Goal: Transaction & Acquisition: Purchase product/service

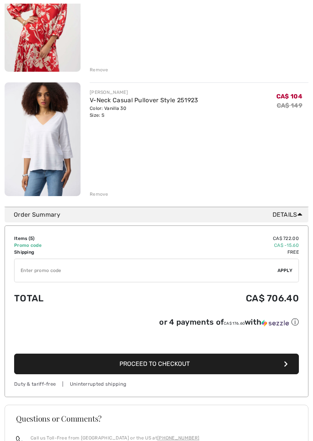
scroll to position [528, 0]
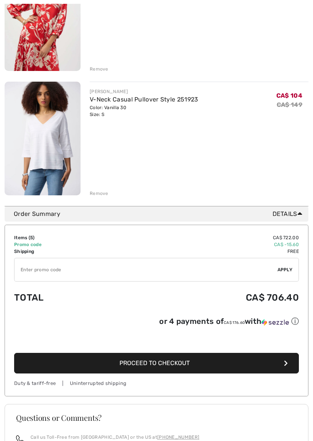
click at [31, 269] on input "TEXT" at bounding box center [145, 269] width 263 height 23
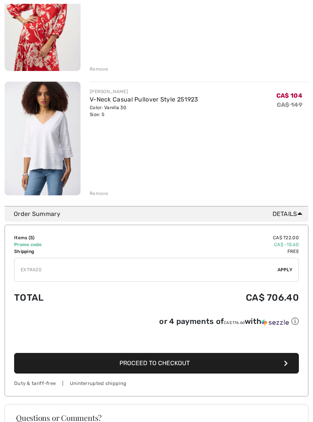
type input "EXTRA20"
click at [285, 271] on span "Apply" at bounding box center [284, 269] width 15 height 7
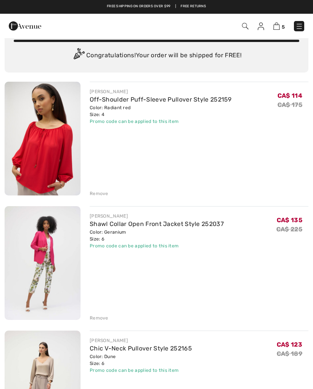
scroll to position [0, 0]
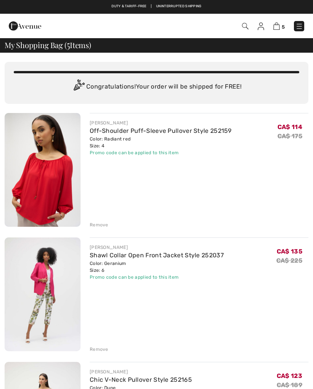
click at [99, 227] on div "Remove" at bounding box center [99, 224] width 19 height 7
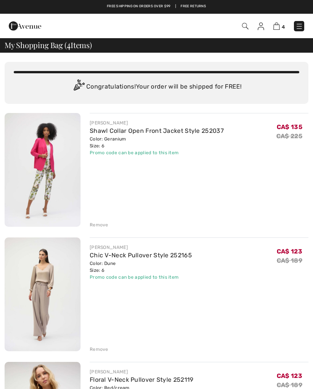
click at [193, 128] on link "Shawl Collar Open Front Jacket Style 252037" at bounding box center [157, 130] width 134 height 7
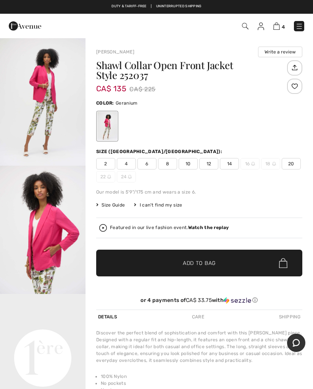
click at [42, 95] on img "1 / 5" at bounding box center [42, 101] width 85 height 128
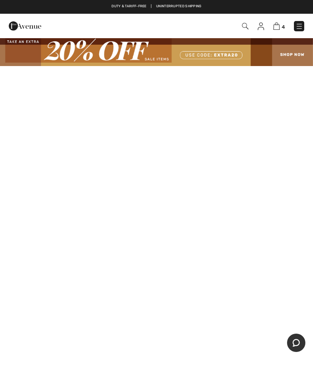
click at [276, 29] on img at bounding box center [276, 25] width 6 height 7
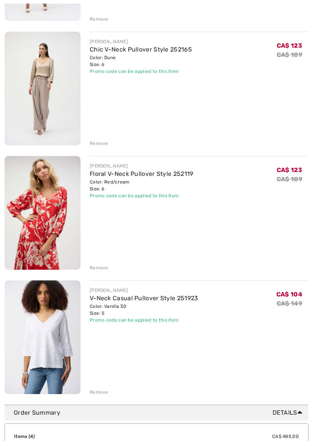
scroll to position [206, 0]
click at [133, 177] on link "Floral V-Neck Pullover Style 252119" at bounding box center [142, 173] width 104 height 7
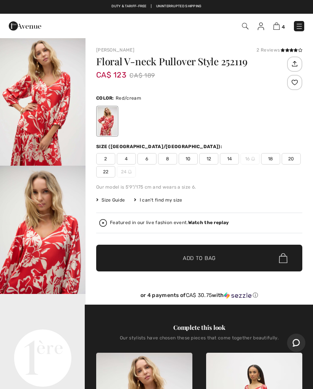
click at [41, 112] on img "1 / 6" at bounding box center [42, 101] width 85 height 128
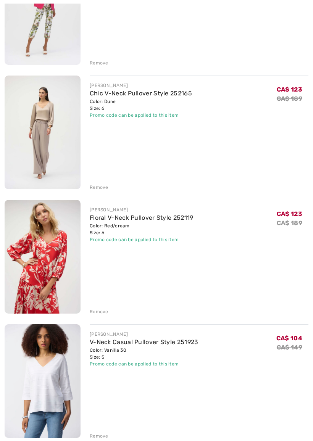
scroll to position [162, 0]
click at [165, 96] on link "Chic V-Neck Pullover Style 252165" at bounding box center [141, 93] width 102 height 7
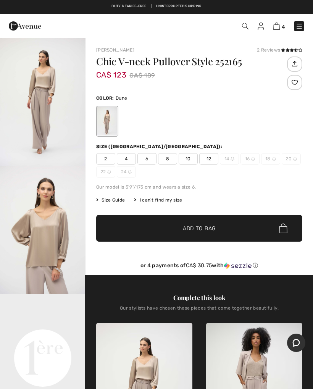
click at [40, 97] on img "1 / 4" at bounding box center [42, 101] width 85 height 128
click at [275, 27] on img at bounding box center [276, 25] width 6 height 7
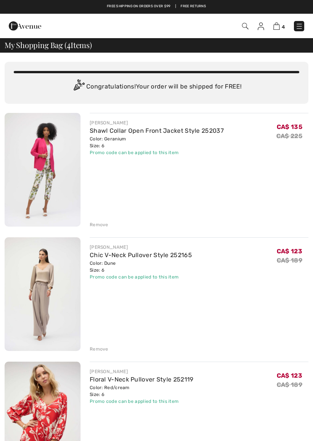
click at [40, 162] on img at bounding box center [43, 170] width 76 height 114
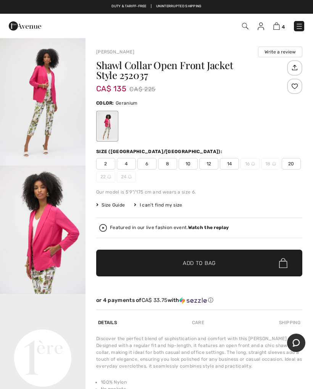
click at [48, 232] on img "2 / 5" at bounding box center [42, 229] width 85 height 128
click at [45, 336] on video "Your browser does not support the video tag." at bounding box center [42, 315] width 85 height 43
click at [41, 336] on video "Your browser does not support the video tag." at bounding box center [42, 315] width 85 height 43
click at [54, 336] on video "Your browser does not support the video tag." at bounding box center [42, 315] width 85 height 43
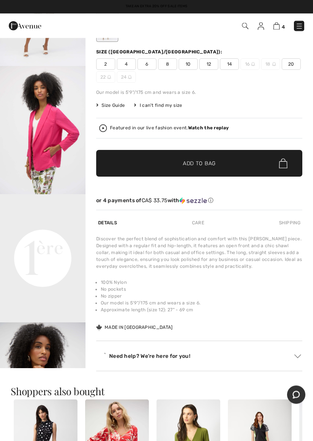
scroll to position [100, 0]
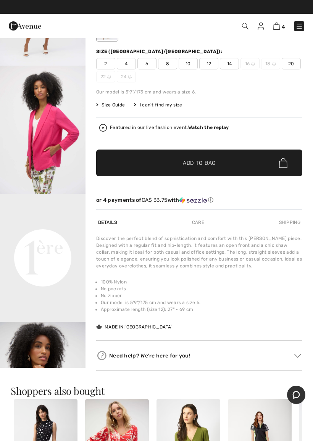
click at [54, 236] on video "Your browser does not support the video tag." at bounding box center [42, 215] width 85 height 43
click at [66, 236] on video "Your browser does not support the video tag." at bounding box center [42, 215] width 85 height 43
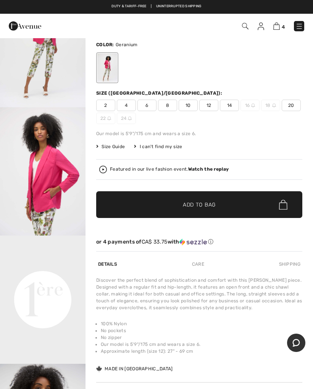
scroll to position [0, 0]
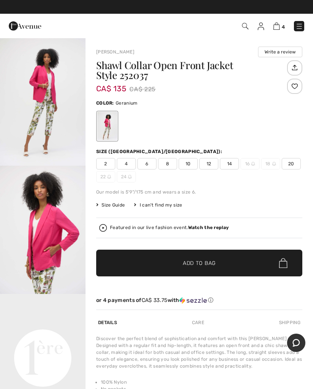
click at [210, 226] on strong "Watch the replay" at bounding box center [208, 227] width 41 height 5
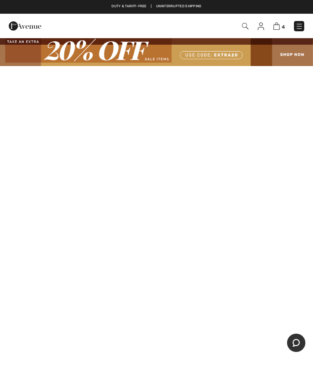
click at [278, 26] on img at bounding box center [276, 25] width 6 height 7
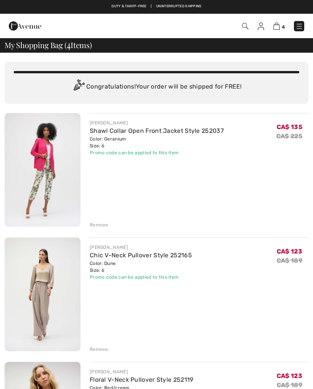
click at [100, 225] on div "Remove" at bounding box center [99, 224] width 19 height 7
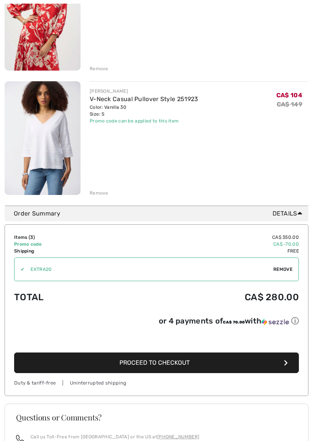
scroll to position [280, 0]
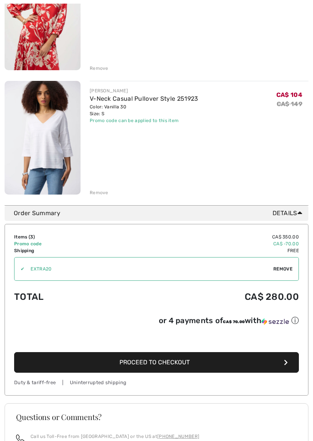
click at [165, 101] on link "V-Neck Casual Pullover Style 251923" at bounding box center [144, 98] width 109 height 7
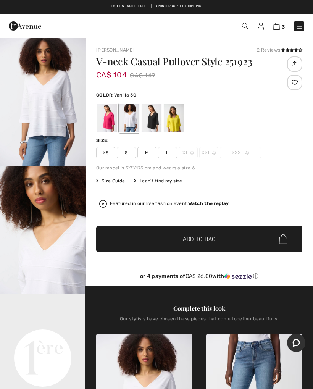
click at [47, 336] on video "Your browser does not support the video tag." at bounding box center [42, 315] width 85 height 43
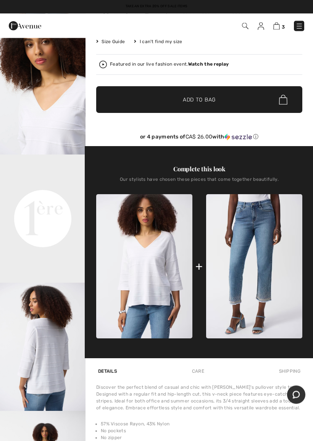
scroll to position [139, 0]
click at [56, 197] on video "Your browser does not support the video tag." at bounding box center [42, 175] width 85 height 43
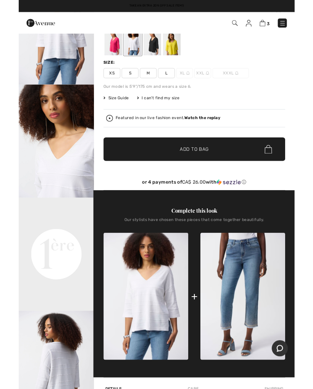
scroll to position [0, 0]
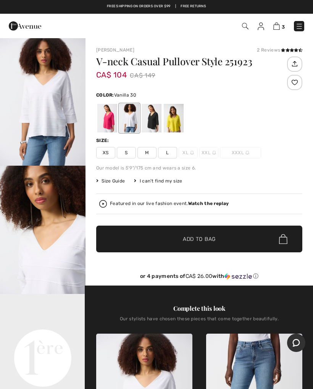
click at [44, 110] on img "1 / 8" at bounding box center [42, 101] width 85 height 128
click at [178, 120] on div at bounding box center [174, 118] width 20 height 29
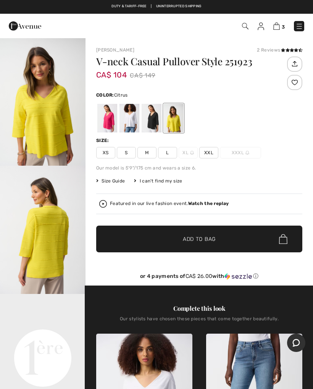
click at [106, 121] on div at bounding box center [107, 118] width 20 height 29
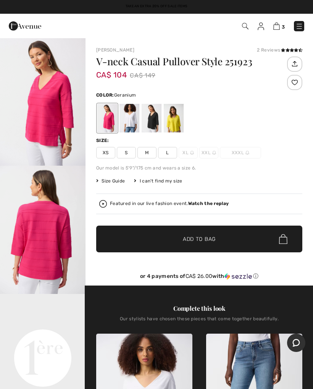
click at [154, 120] on div at bounding box center [151, 118] width 20 height 29
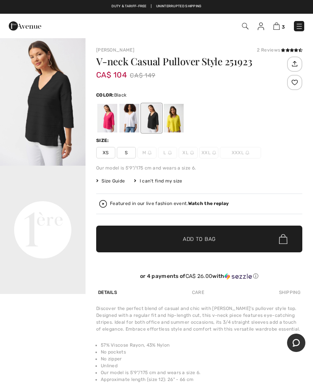
click at [127, 151] on span "S" at bounding box center [126, 152] width 19 height 11
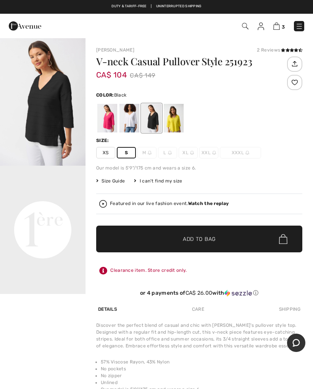
click at [192, 233] on span "✔ Added to Bag Add to Bag" at bounding box center [199, 238] width 206 height 27
click at [108, 120] on div at bounding box center [107, 118] width 20 height 29
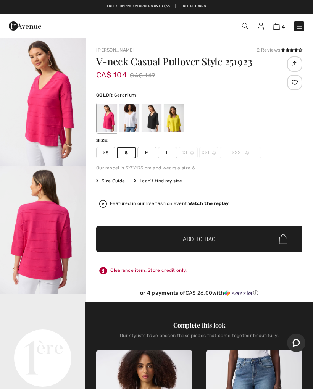
click at [183, 238] on span "Add to Bag" at bounding box center [199, 239] width 33 height 8
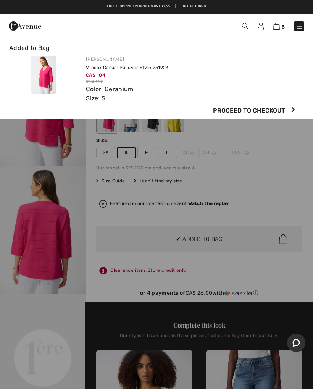
click at [271, 28] on span "5" at bounding box center [219, 26] width 167 height 10
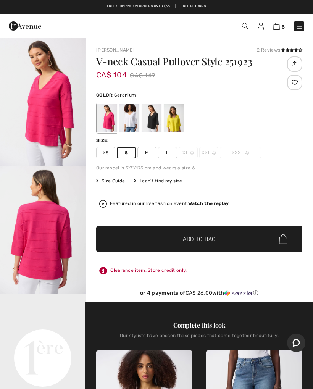
click at [276, 26] on img at bounding box center [276, 25] width 6 height 7
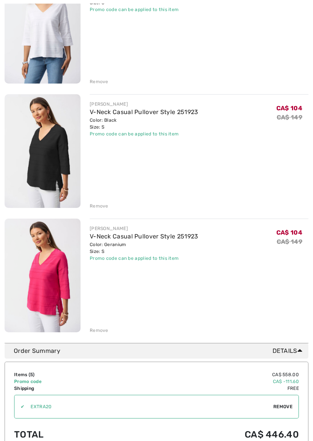
click at [100, 205] on div "Remove" at bounding box center [99, 206] width 19 height 7
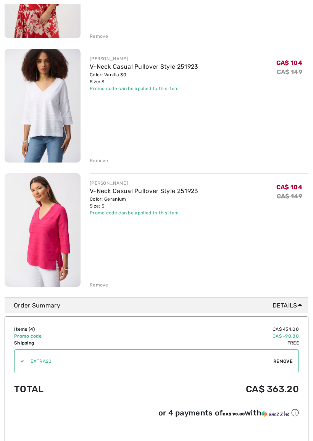
scroll to position [313, 0]
click at [97, 162] on div "Remove" at bounding box center [99, 160] width 19 height 7
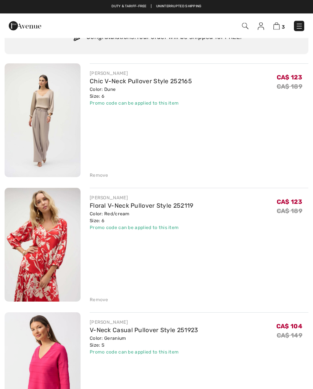
scroll to position [50, 0]
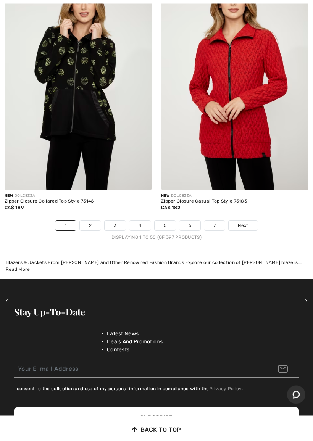
scroll to position [6529, 0]
click at [243, 220] on link "Next" at bounding box center [242, 225] width 29 height 10
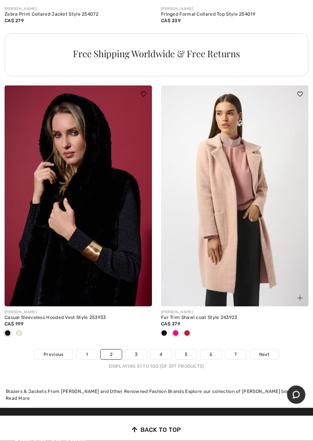
scroll to position [6425, 0]
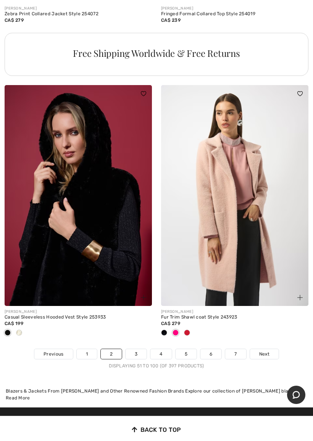
click at [274, 125] on img at bounding box center [234, 195] width 147 height 221
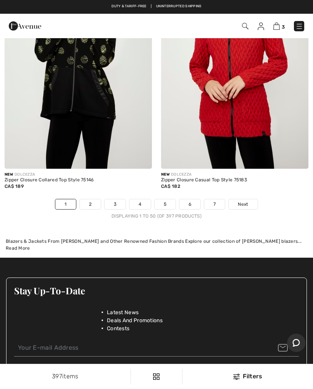
click at [93, 199] on link "2" at bounding box center [90, 204] width 21 height 10
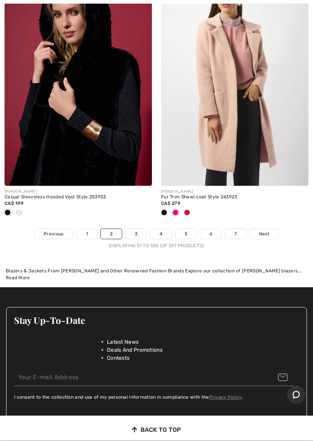
scroll to position [6546, 0]
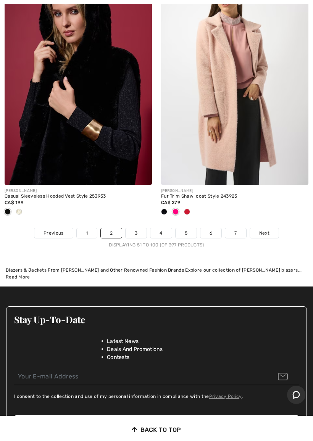
click at [267, 230] on span "Next" at bounding box center [264, 233] width 10 height 7
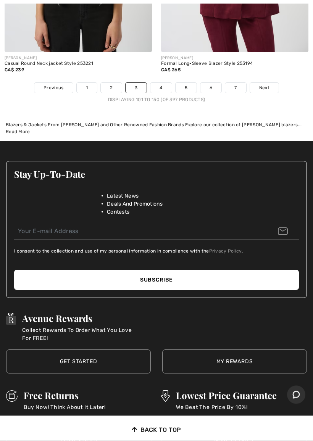
scroll to position [6679, 0]
click at [263, 84] on span "Next" at bounding box center [264, 87] width 10 height 7
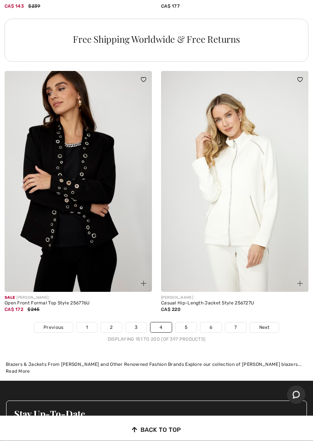
scroll to position [6452, 0]
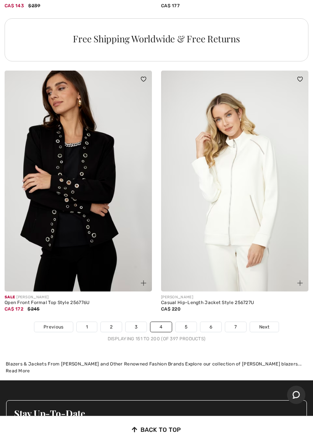
click at [271, 322] on link "Next" at bounding box center [264, 327] width 29 height 10
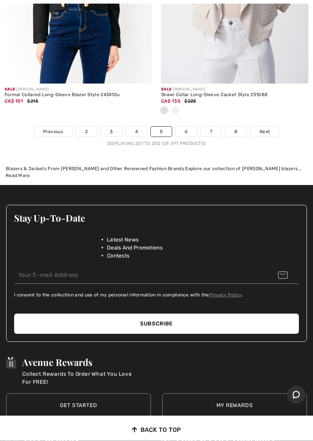
scroll to position [6723, 0]
click at [269, 128] on span "Next" at bounding box center [264, 131] width 10 height 7
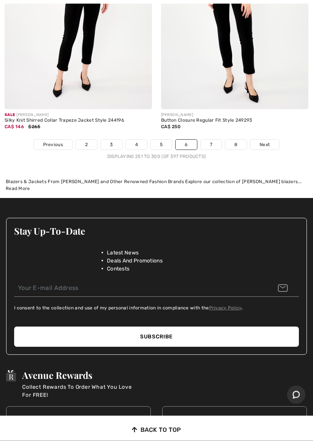
scroll to position [6597, 0]
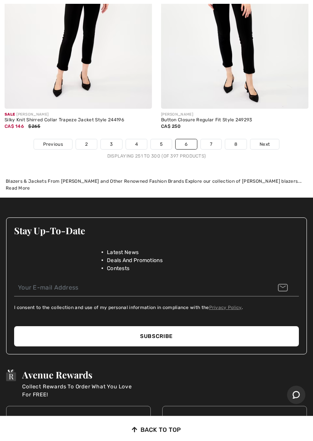
click at [269, 141] on span "Next" at bounding box center [264, 144] width 10 height 7
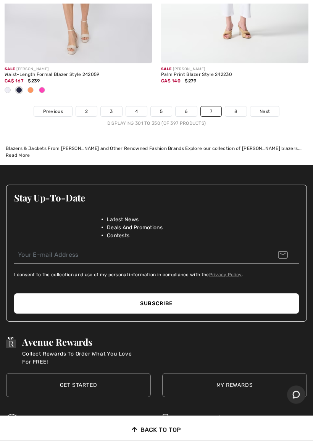
scroll to position [6693, 0]
click at [269, 108] on span "Next" at bounding box center [264, 111] width 10 height 7
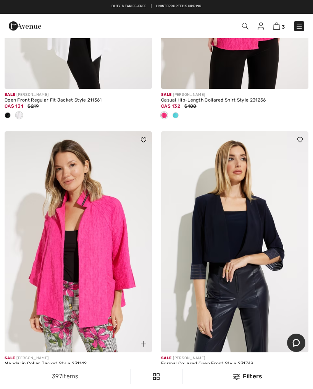
scroll to position [5561, 0]
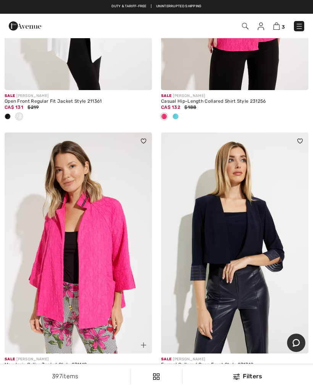
click at [299, 25] on img at bounding box center [299, 26] width 8 height 8
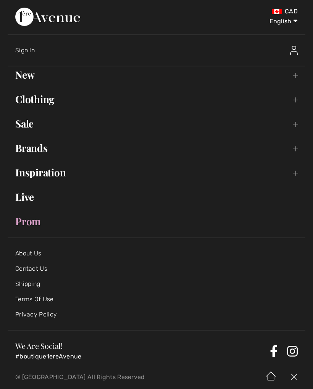
click at [295, 101] on link "Clothing Toggle submenu" at bounding box center [156, 99] width 297 height 17
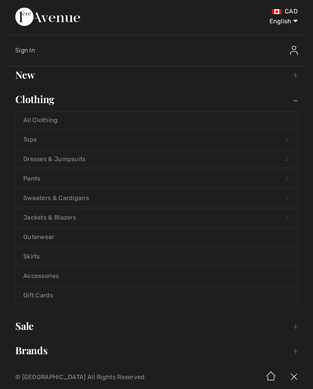
click at [31, 138] on link "Tops Open submenu" at bounding box center [156, 139] width 281 height 17
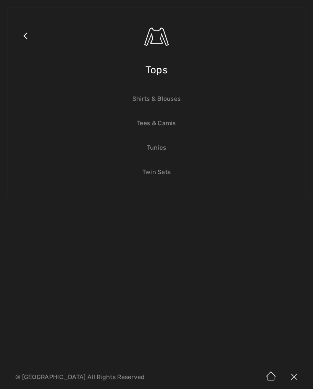
click at [153, 66] on span "Tops" at bounding box center [156, 69] width 22 height 27
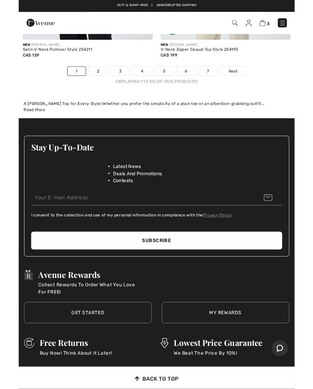
scroll to position [6756, 0]
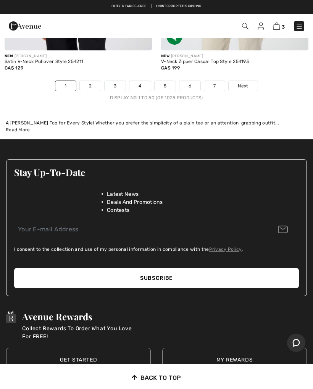
click at [247, 82] on span "Next" at bounding box center [243, 85] width 10 height 7
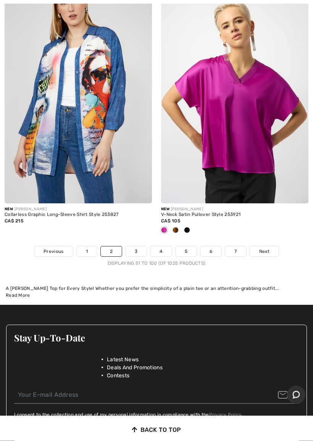
scroll to position [6528, 0]
click at [264, 248] on span "Next" at bounding box center [264, 251] width 10 height 7
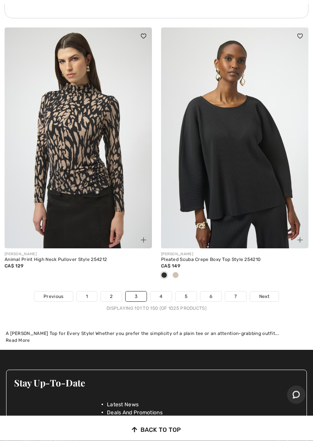
scroll to position [6596, 0]
click at [271, 279] on div "JOSEPH RIBKOFF Pleated Scuba Crepe Boxy Top Style 254210 CA$ 149" at bounding box center [234, 269] width 147 height 43
click at [268, 293] on span "Next" at bounding box center [264, 296] width 10 height 7
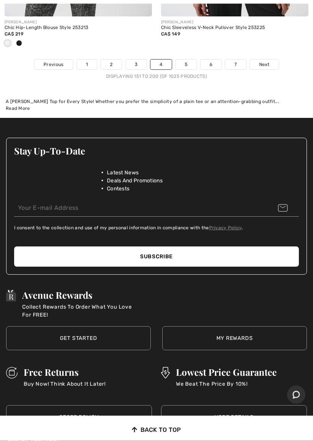
scroll to position [6703, 0]
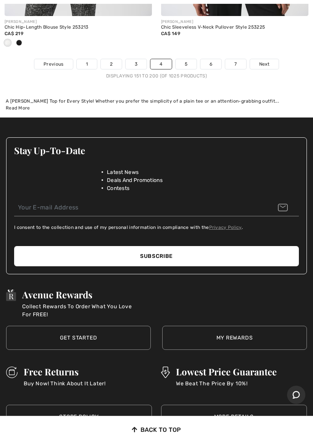
click at [269, 60] on link "Next" at bounding box center [264, 64] width 29 height 10
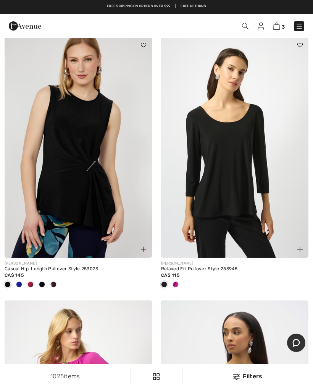
scroll to position [4941, 0]
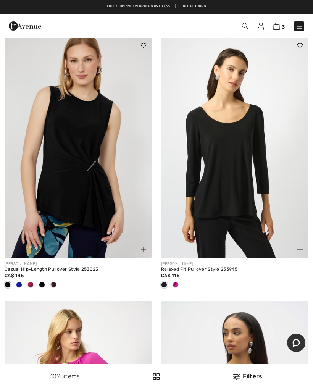
click at [236, 144] on img at bounding box center [234, 147] width 147 height 221
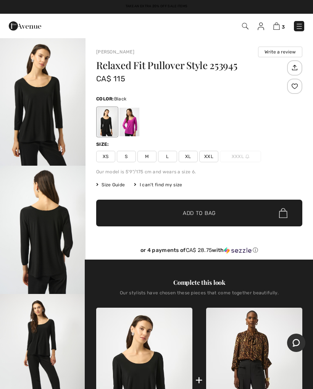
click at [45, 124] on img "1 / 4" at bounding box center [42, 101] width 85 height 128
click at [132, 123] on div at bounding box center [129, 122] width 20 height 29
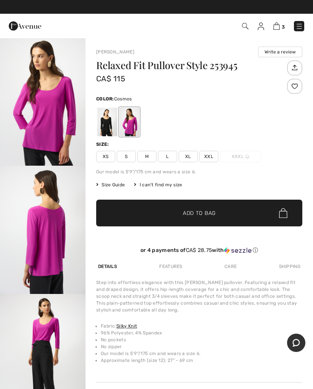
click at [49, 123] on img "1 / 3" at bounding box center [42, 101] width 85 height 128
click at [107, 124] on div at bounding box center [107, 122] width 20 height 29
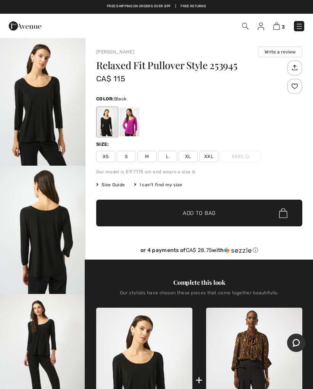
click at [129, 157] on span "S" at bounding box center [126, 156] width 19 height 11
click at [230, 211] on span "✔ Added to Bag Add to Bag" at bounding box center [199, 212] width 206 height 27
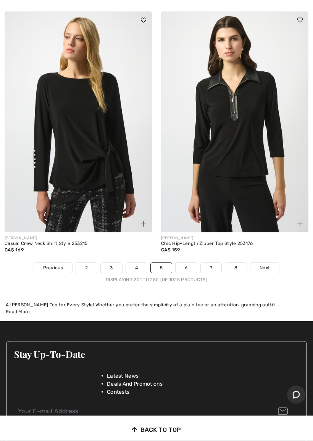
scroll to position [6549, 0]
click at [271, 263] on link "Next" at bounding box center [264, 268] width 29 height 10
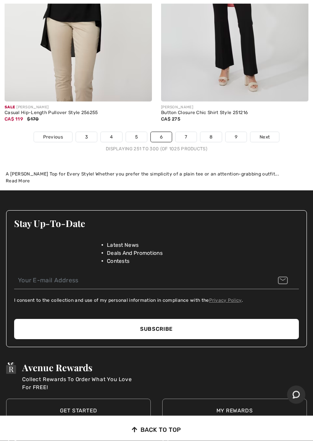
scroll to position [6621, 0]
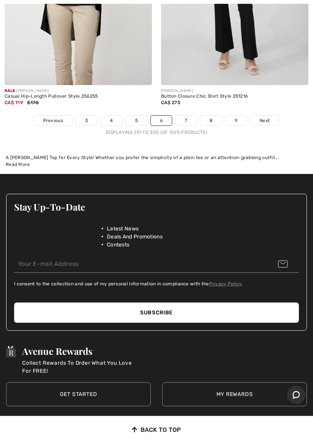
click at [268, 117] on span "Next" at bounding box center [264, 120] width 10 height 7
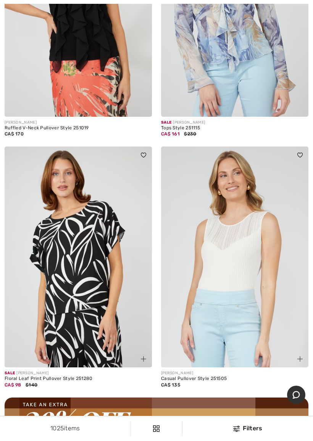
scroll to position [2841, 0]
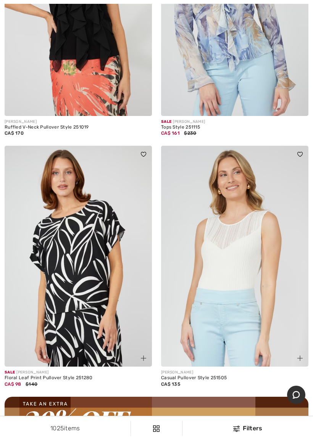
click at [249, 256] on img at bounding box center [234, 256] width 147 height 221
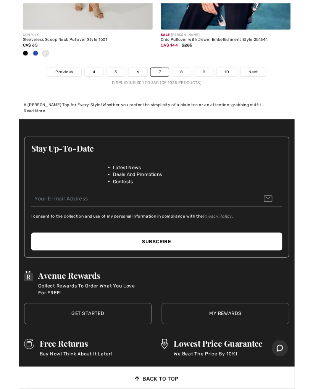
scroll to position [6684, 0]
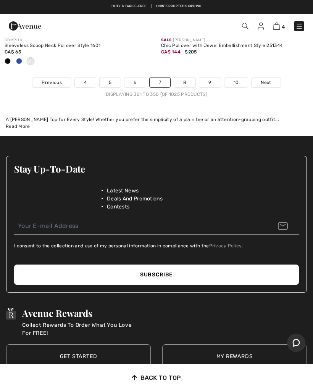
click at [268, 79] on link "Next" at bounding box center [265, 82] width 29 height 10
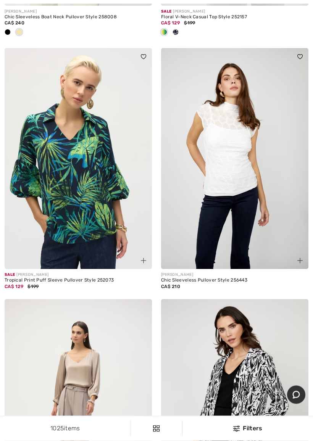
scroll to position [1130, 0]
click at [236, 144] on img at bounding box center [234, 158] width 147 height 221
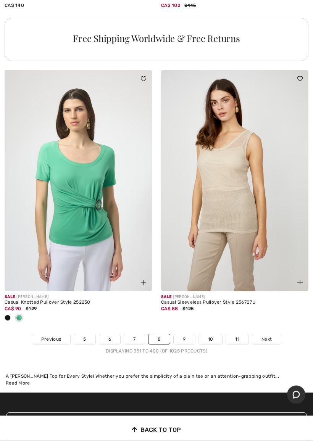
scroll to position [6541, 0]
click at [276, 334] on link "Next" at bounding box center [266, 339] width 29 height 10
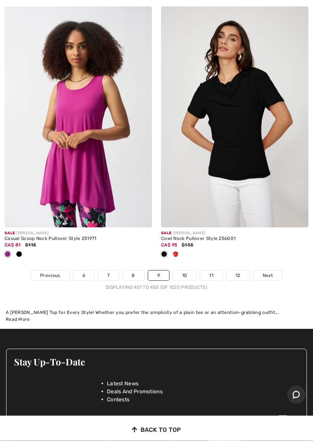
scroll to position [6542, 0]
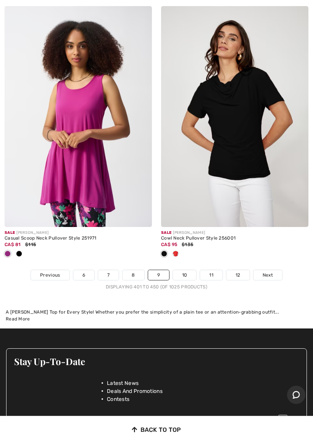
click at [270, 271] on span "Next" at bounding box center [267, 274] width 10 height 7
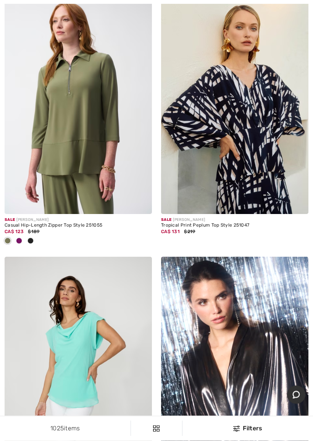
scroll to position [6001, 0]
click at [261, 116] on img at bounding box center [234, 103] width 147 height 221
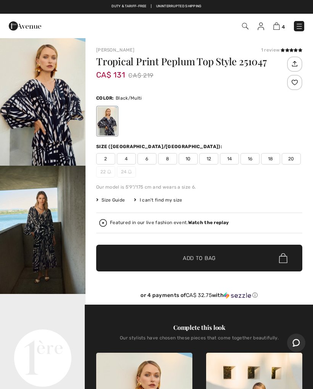
click at [41, 116] on img "1 / 12" at bounding box center [42, 101] width 85 height 128
click at [55, 336] on video "Your browser does not support the video tag." at bounding box center [42, 315] width 85 height 43
